Goal: Information Seeking & Learning: Check status

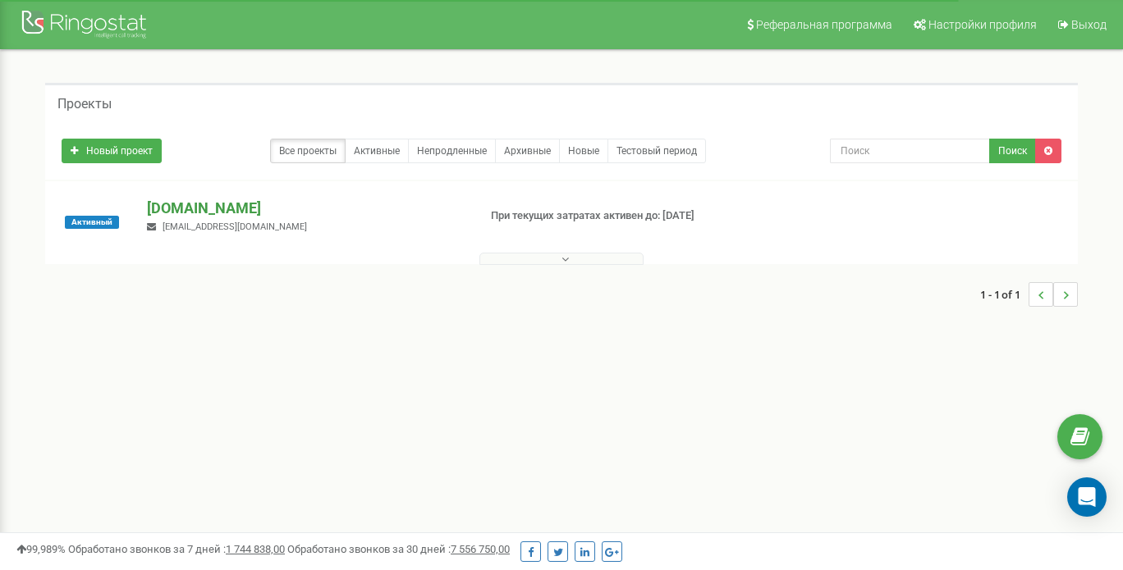
click at [243, 204] on p "[DOMAIN_NAME]" at bounding box center [305, 208] width 317 height 21
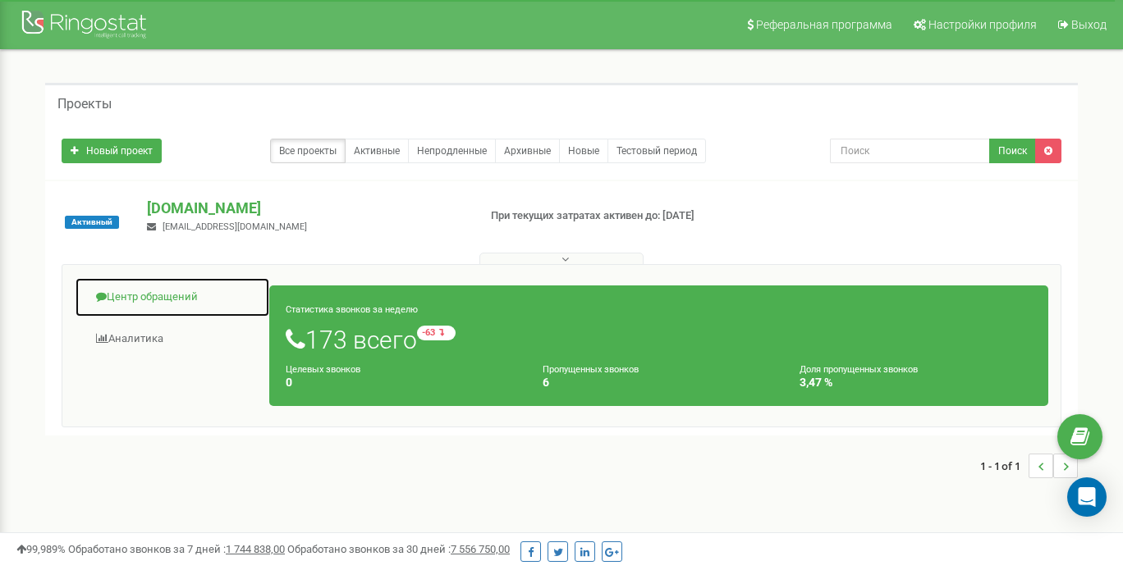
click at [145, 286] on link "Центр обращений" at bounding box center [172, 297] width 195 height 40
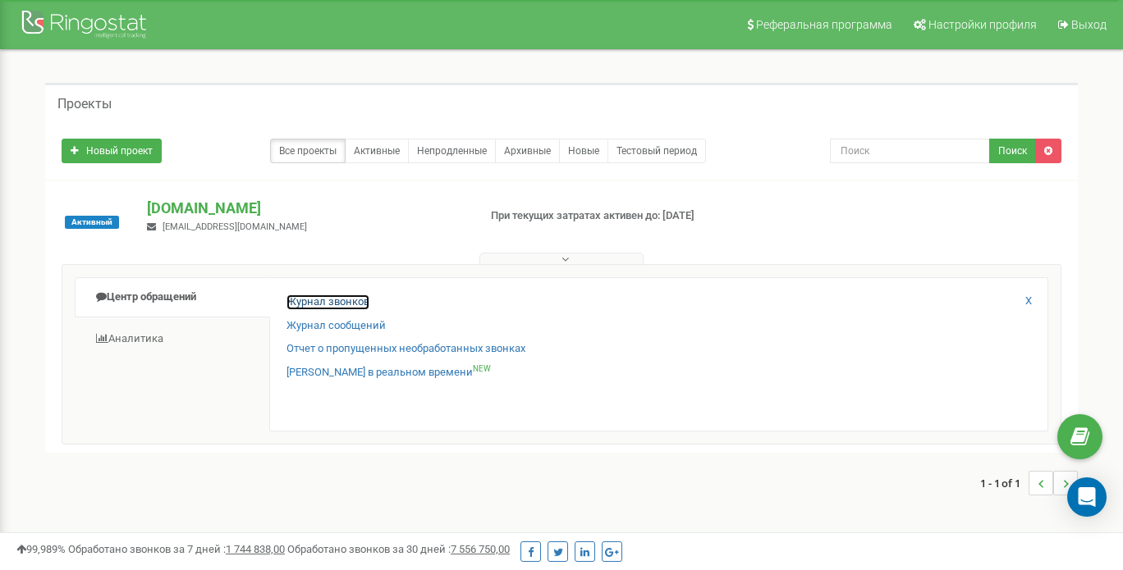
click at [321, 302] on link "Журнал звонков" at bounding box center [327, 303] width 83 height 16
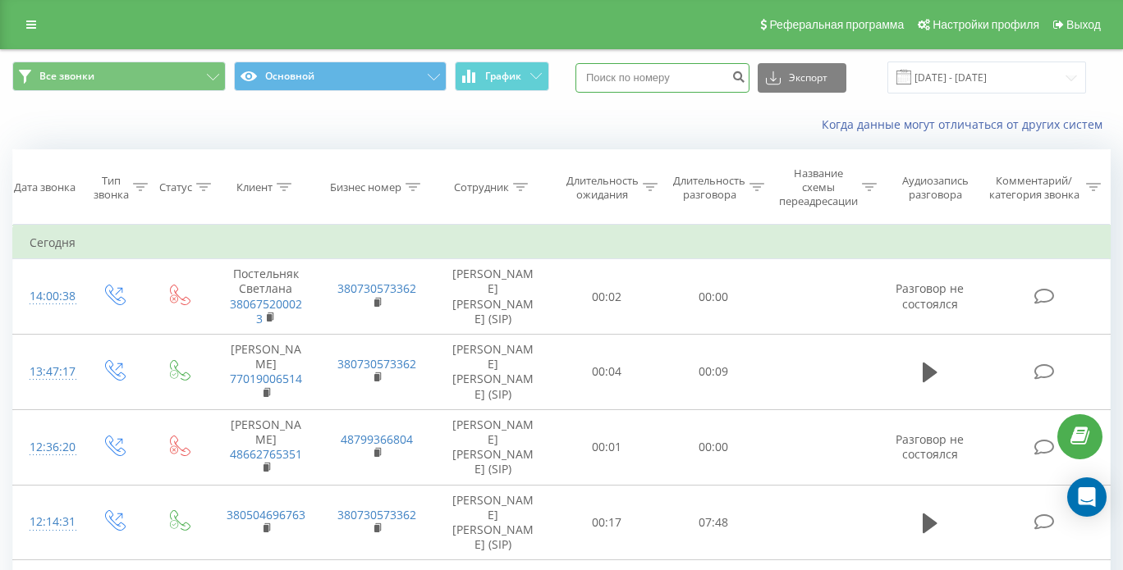
click at [694, 68] on input at bounding box center [662, 78] width 174 height 30
paste input "+380(67)538-44-52"
type input "+380(67)538-44-52"
click at [745, 71] on icon "submit" at bounding box center [738, 75] width 14 height 10
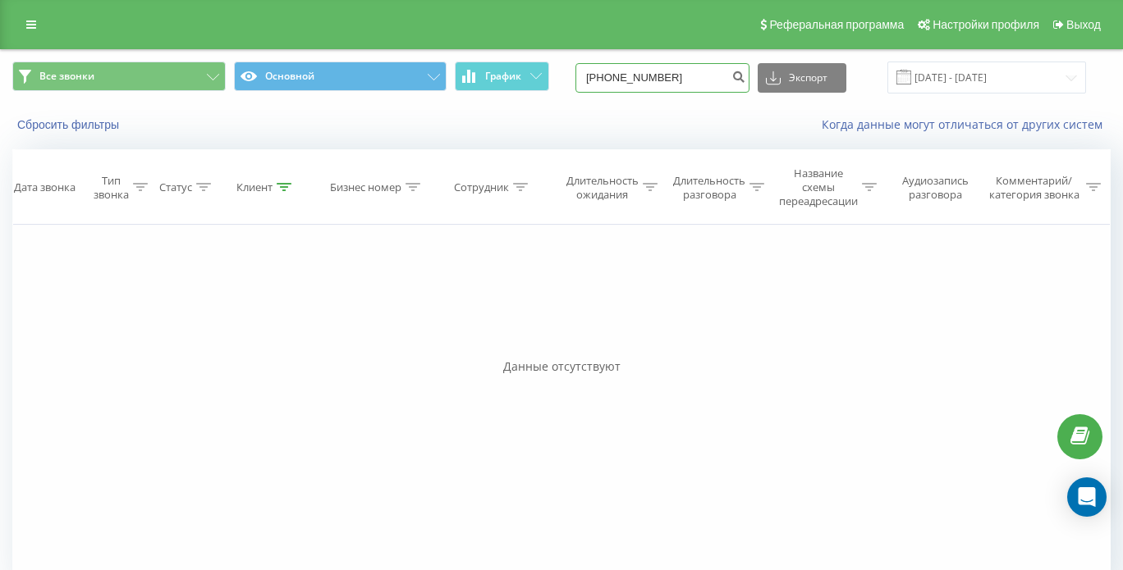
click at [646, 76] on input "[PHONE_NUMBER]" at bounding box center [662, 78] width 174 height 30
click at [617, 73] on input "[PHONE_NUMBER]" at bounding box center [662, 78] width 174 height 30
type input "380675384452"
click at [735, 100] on div "Все звонки Основной График 380675384452 Экспорт .csv .xls .xlsx 20.05.2025 - 20…" at bounding box center [561, 77] width 1121 height 55
click at [744, 80] on button "submit" at bounding box center [738, 78] width 22 height 30
